Goal: Find specific page/section: Find specific page/section

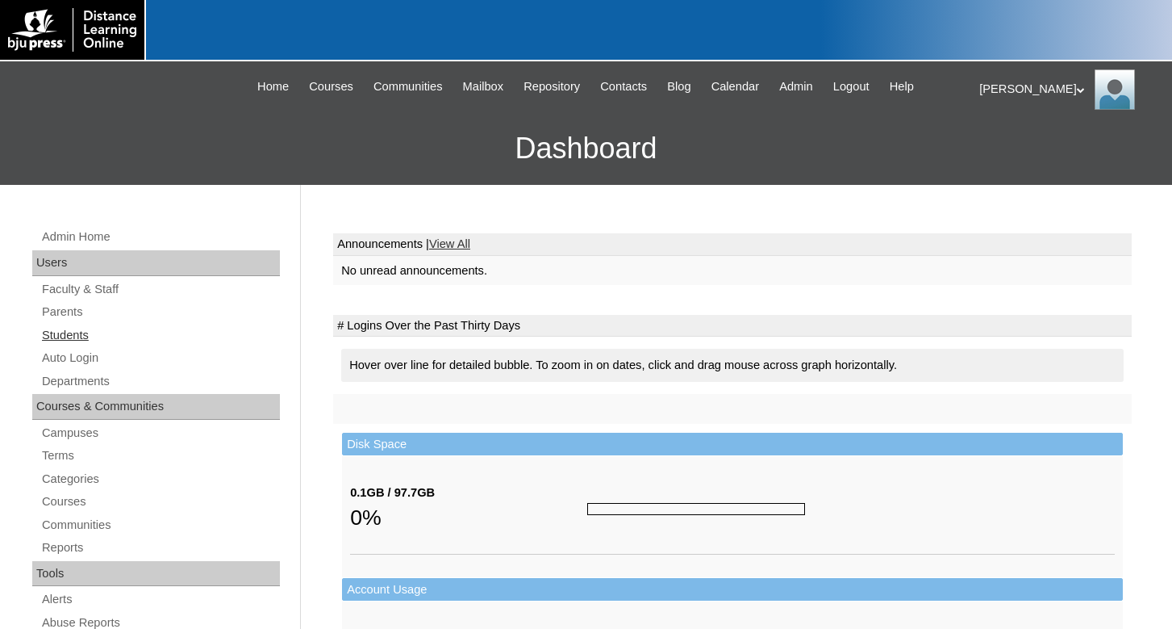
click at [56, 337] on link "Students" at bounding box center [160, 335] width 240 height 20
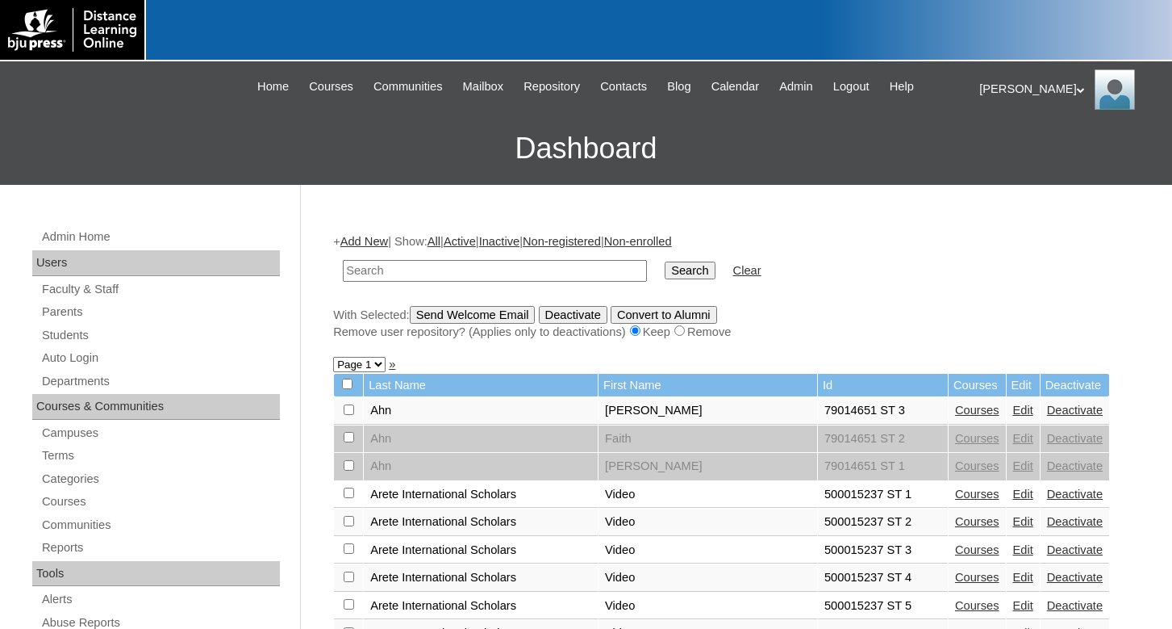
click at [389, 270] on input "text" at bounding box center [495, 271] width 304 height 22
type input "79958773"
click at [665, 261] on input "Search" at bounding box center [690, 270] width 50 height 18
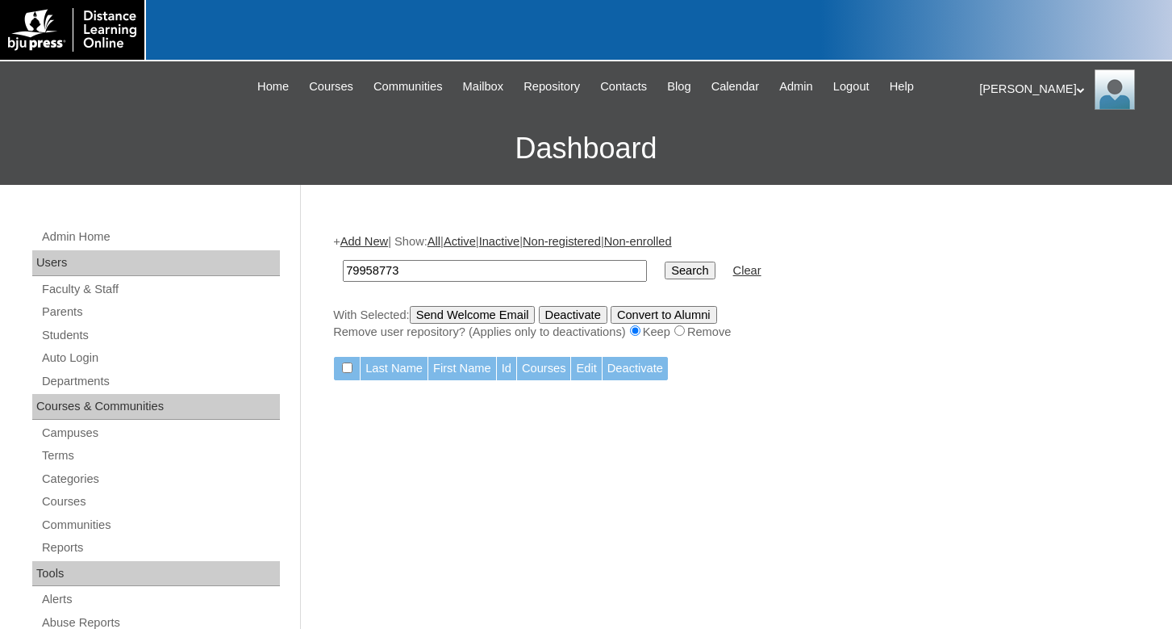
drag, startPoint x: 407, startPoint y: 270, endPoint x: 332, endPoint y: 269, distance: 75.1
click at [343, 269] on input "79958773" at bounding box center [495, 271] width 304 height 22
type input "500015047"
click at [665, 261] on input "Search" at bounding box center [690, 270] width 50 height 18
click at [407, 259] on td "500015047" at bounding box center [495, 271] width 320 height 38
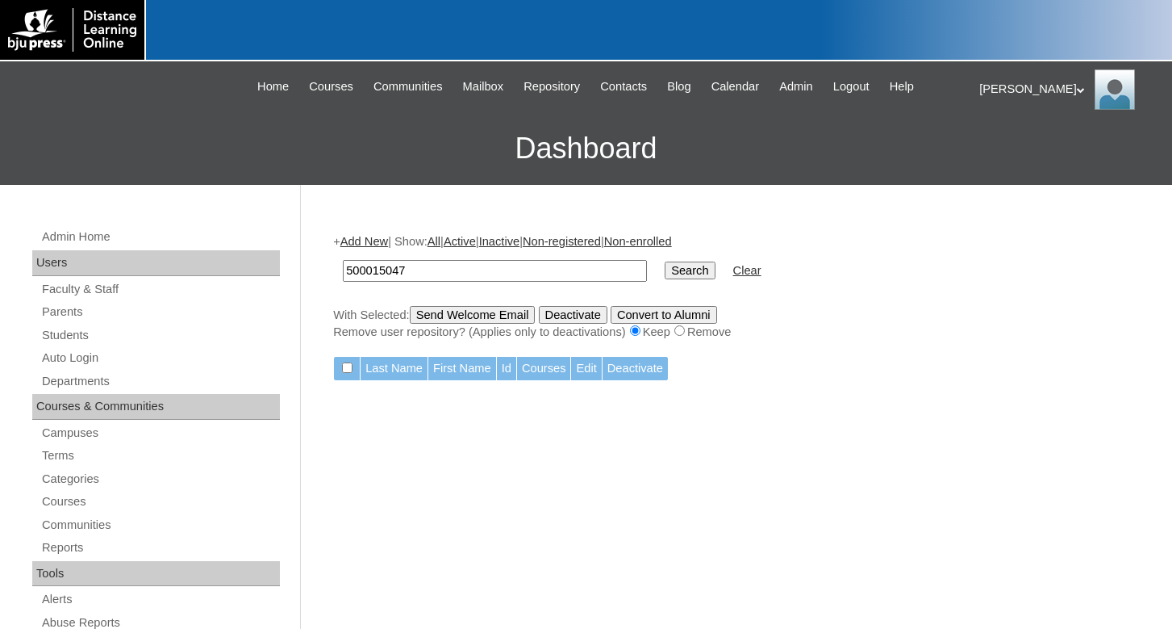
click at [405, 268] on input "500015047" at bounding box center [495, 271] width 304 height 22
type input "500015049"
click at [665, 261] on input "Search" at bounding box center [690, 270] width 50 height 18
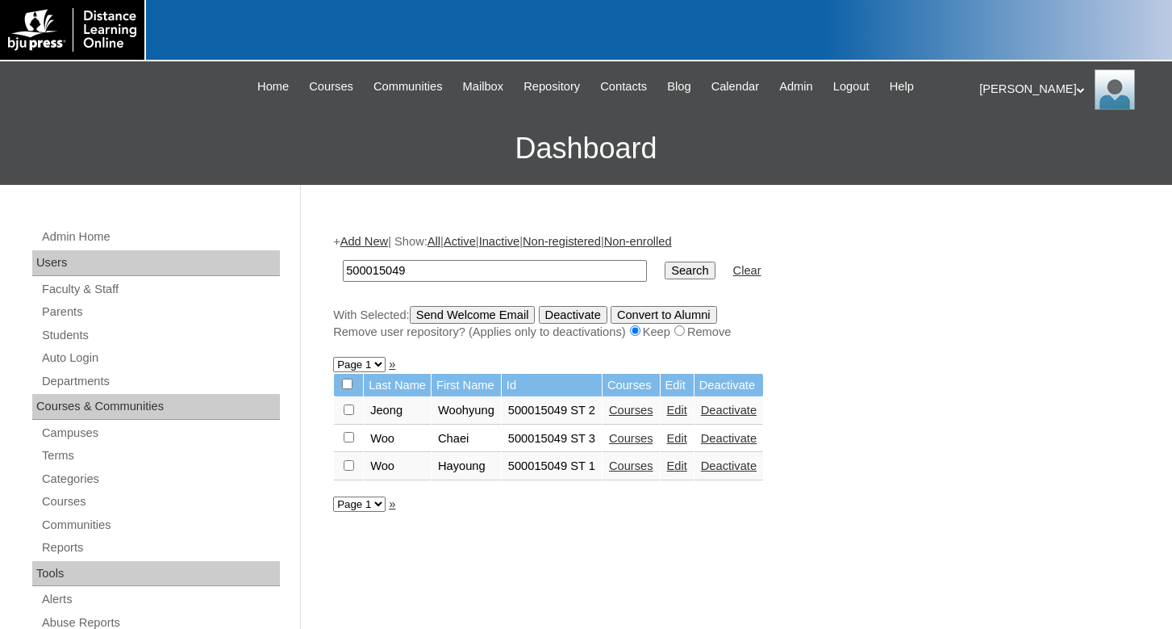
click at [687, 472] on link "Edit" at bounding box center [677, 465] width 20 height 13
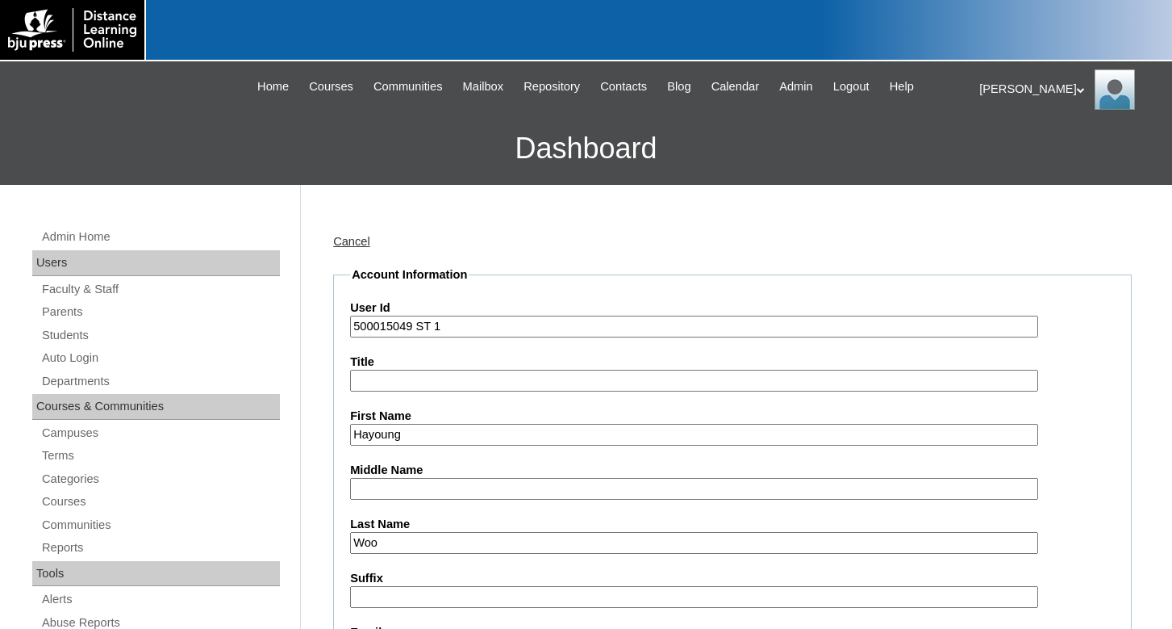
click at [1013, 87] on div "[PERSON_NAME] My Profile My Settings Logout" at bounding box center [1068, 89] width 177 height 40
click at [1013, 148] on span "Logout" at bounding box center [1008, 151] width 32 height 12
